Goal: Navigation & Orientation: Understand site structure

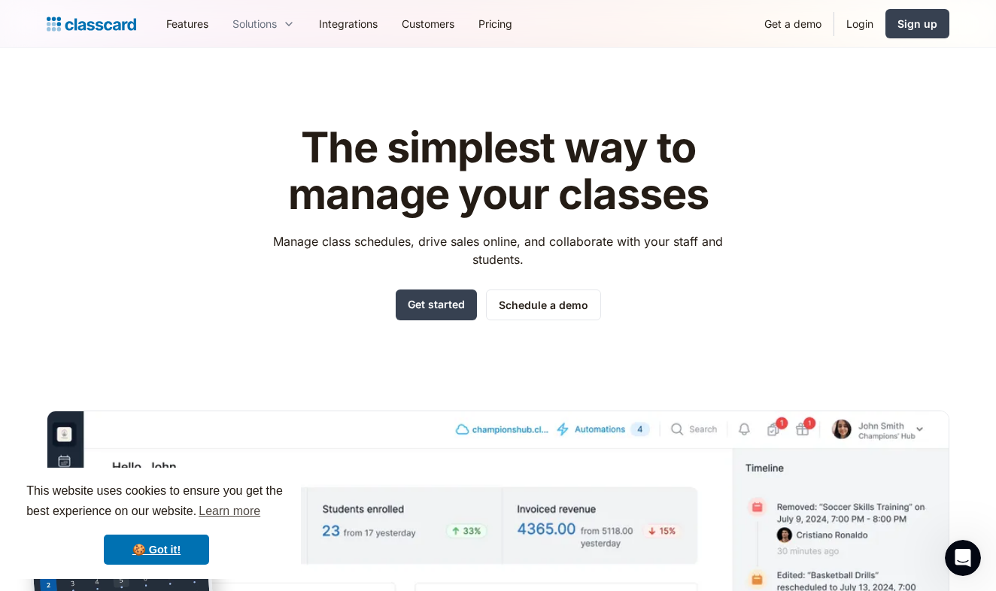
click at [266, 19] on div "Solutions Sports academy Swim school Dance studio Gymnastics Music school Marti…" at bounding box center [263, 24] width 86 height 34
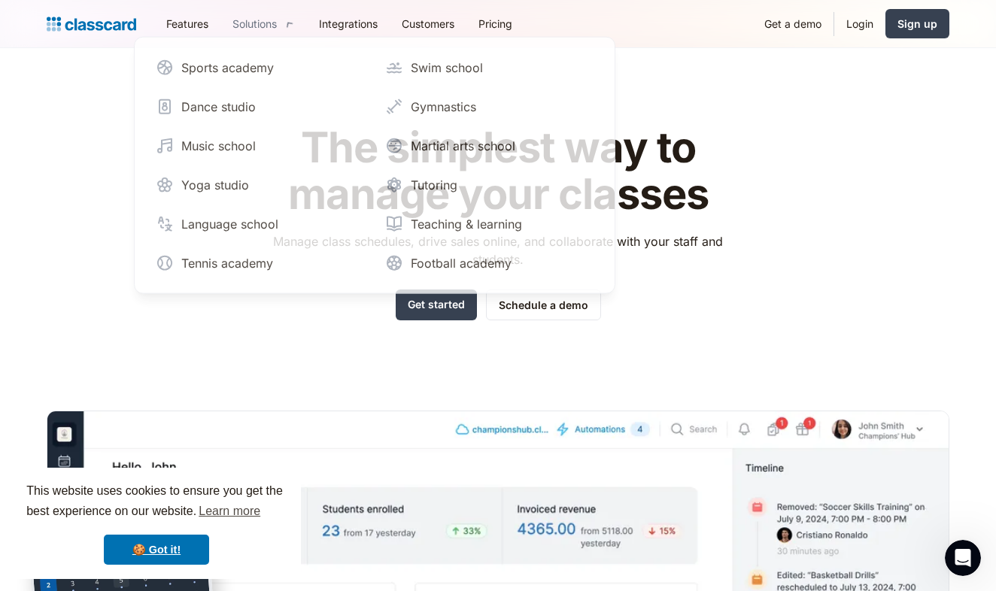
click at [288, 26] on icon at bounding box center [289, 24] width 19 height 20
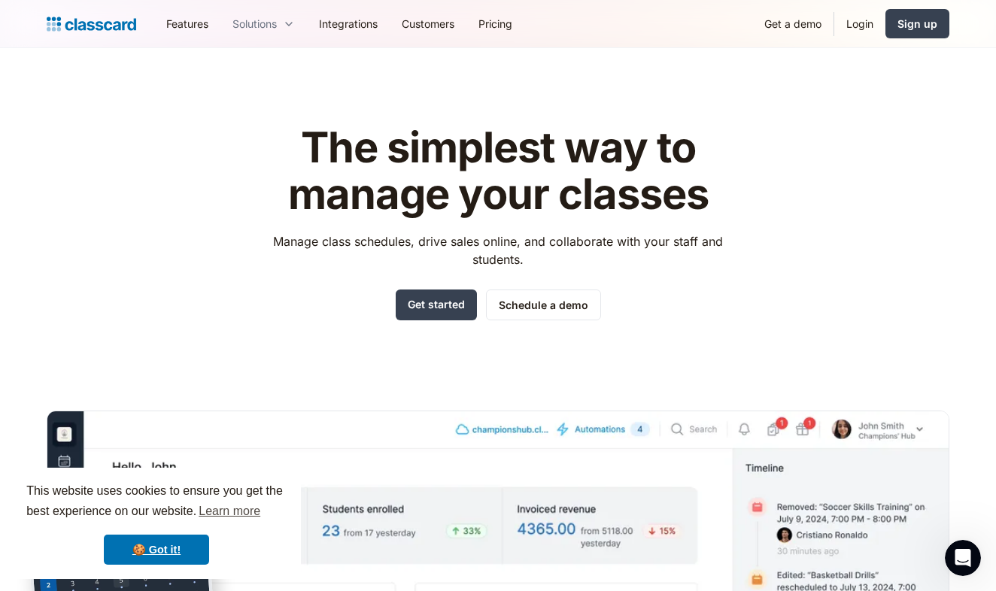
click at [288, 26] on icon at bounding box center [289, 24] width 12 height 15
click at [186, 32] on link "Features" at bounding box center [187, 24] width 66 height 34
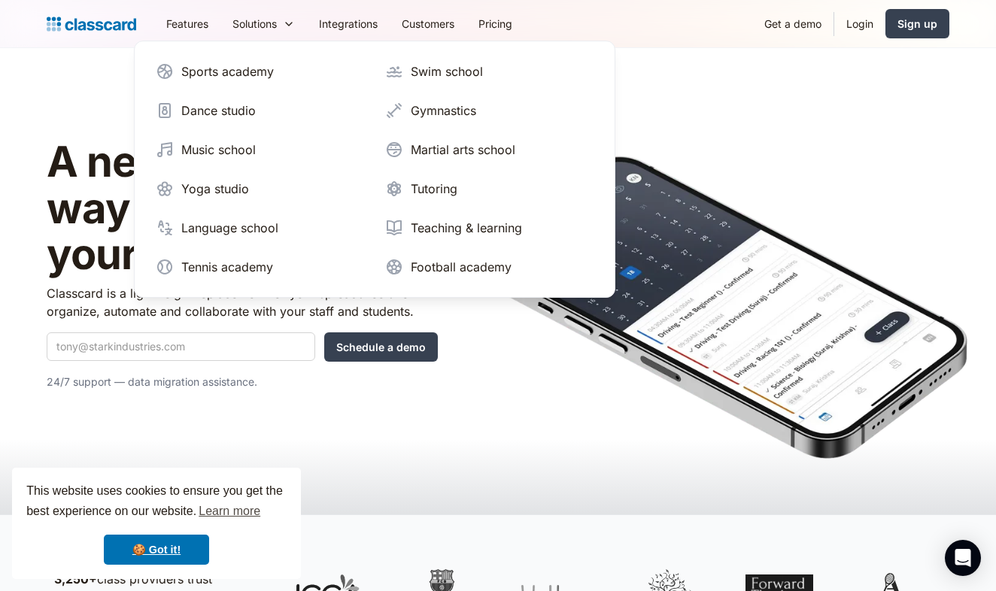
click at [115, 21] on img "home" at bounding box center [91, 24] width 89 height 21
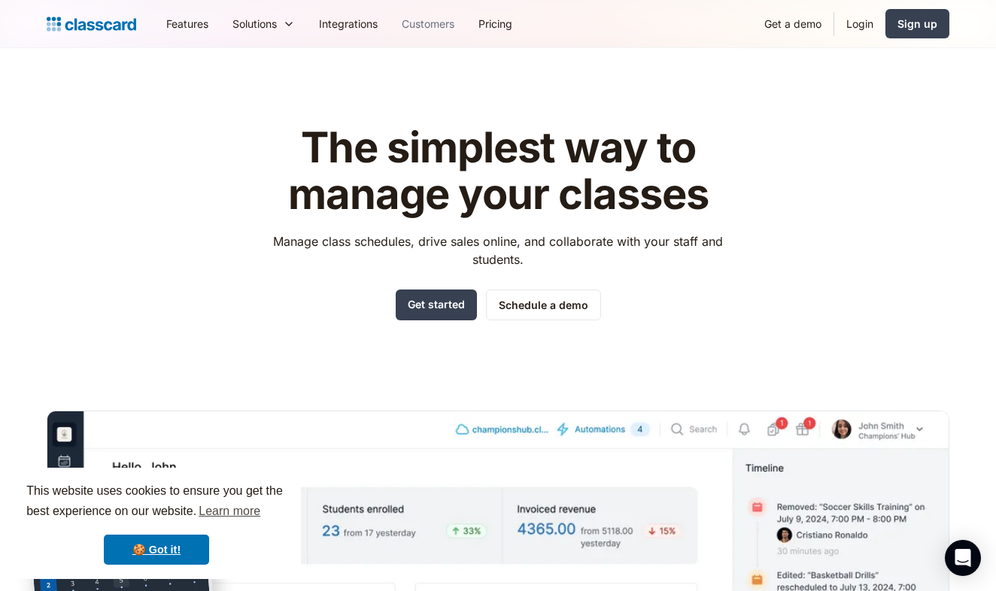
click at [449, 29] on link "Customers" at bounding box center [427, 24] width 77 height 34
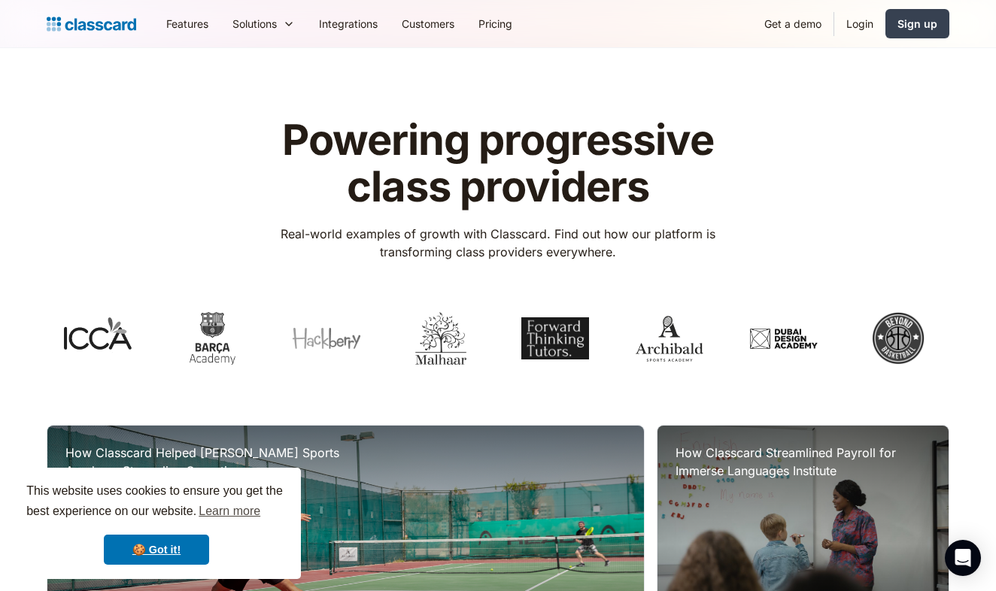
click at [423, 19] on link "Customers" at bounding box center [427, 24] width 77 height 34
